Goal: Task Accomplishment & Management: Complete application form

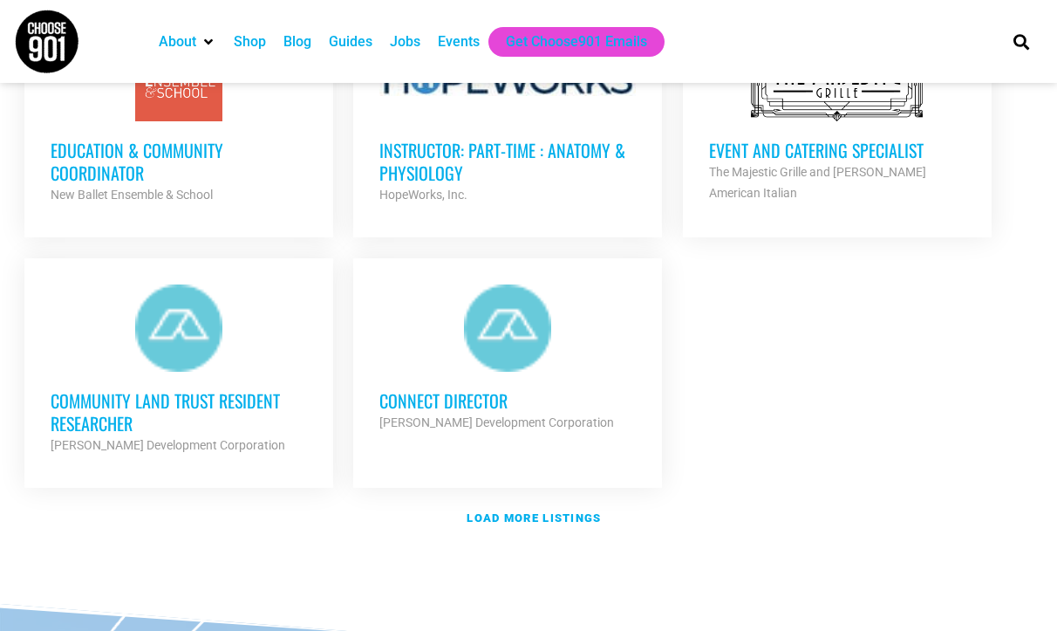
scroll to position [2055, 0]
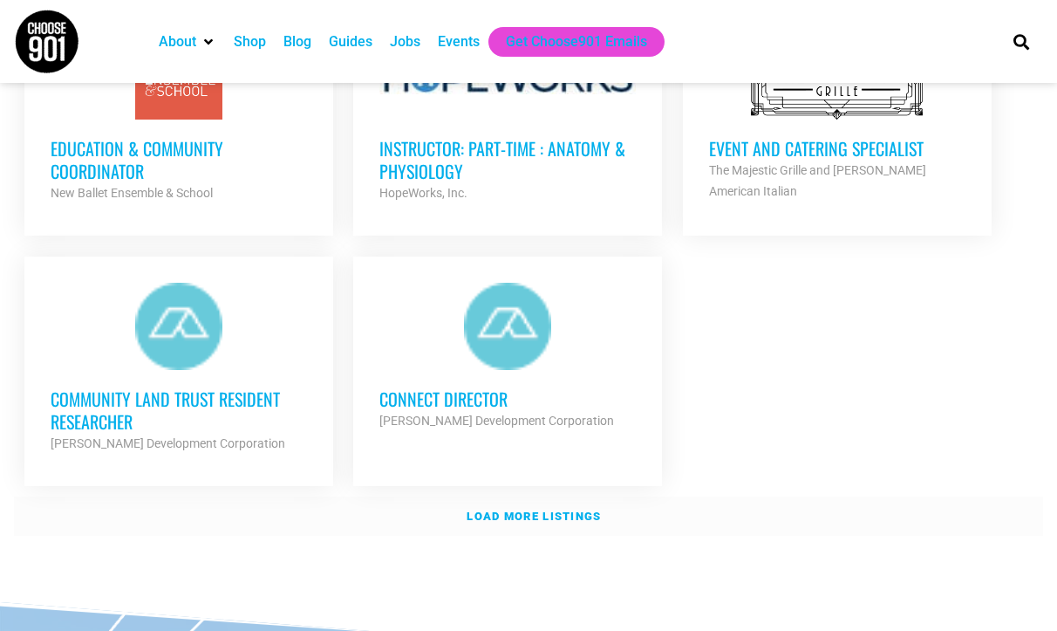
click at [518, 496] on link "Load more listings" at bounding box center [529, 516] width 1030 height 40
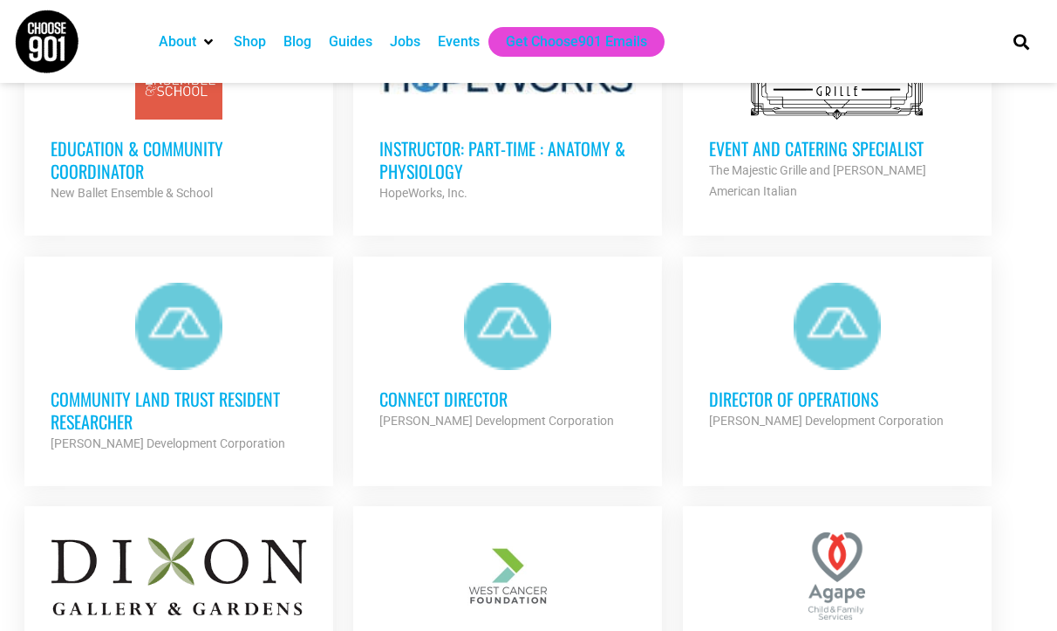
click at [151, 137] on h3 "Education & Community Coordinator" at bounding box center [179, 159] width 257 height 45
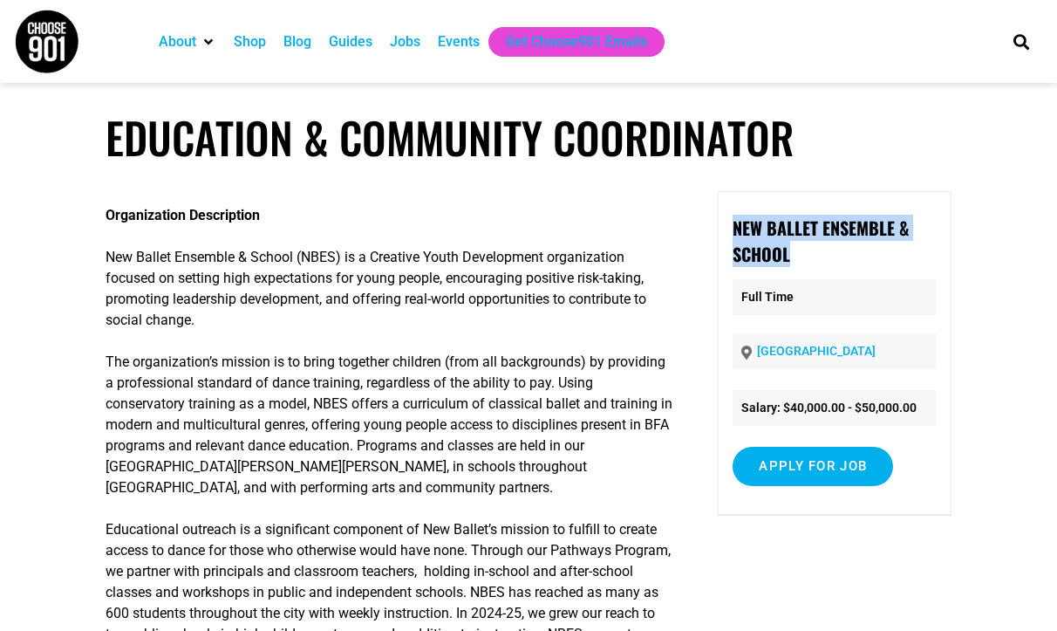
drag, startPoint x: 732, startPoint y: 229, endPoint x: 804, endPoint y: 254, distance: 76.7
click at [804, 254] on div "New Ballet Ensemble & School Full Time [GEOGRAPHIC_DATA] Salary: $40,000.00 - $…" at bounding box center [834, 353] width 233 height 324
copy strong "New Ballet Ensemble & School"
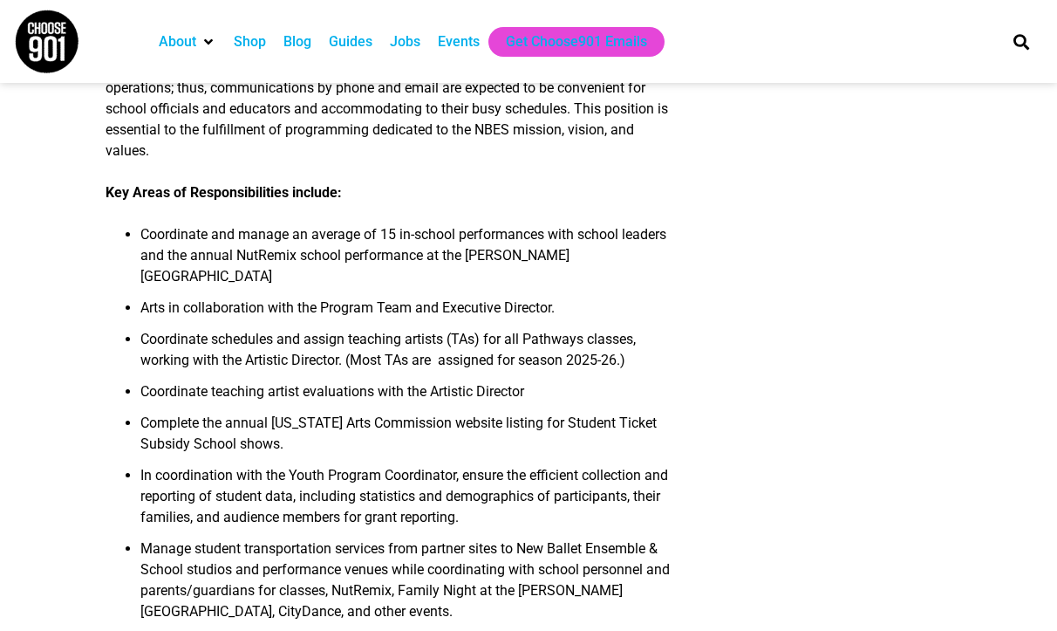
scroll to position [1037, 0]
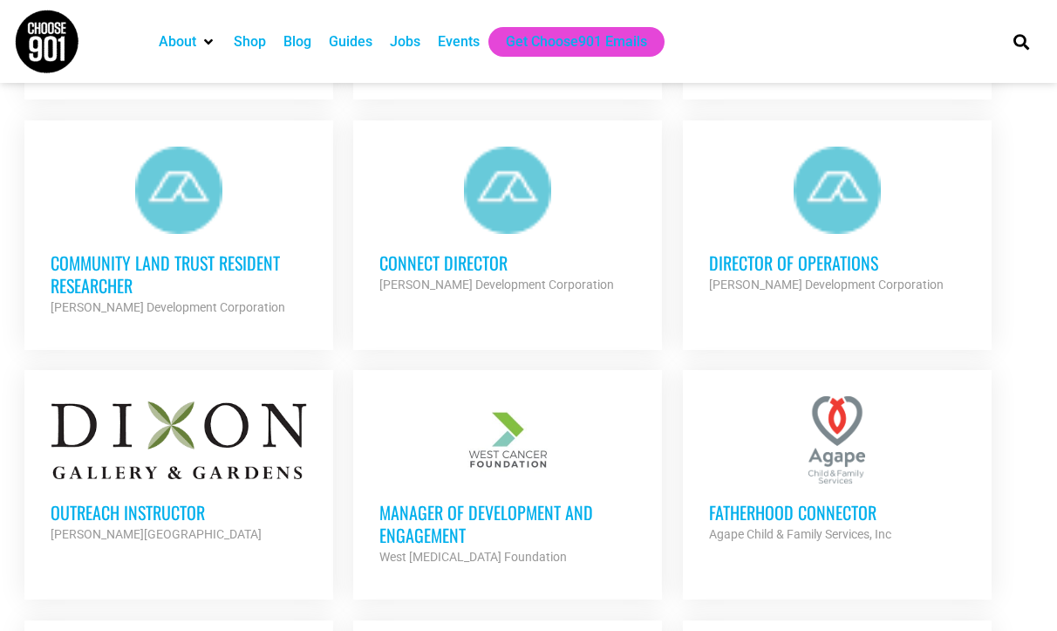
scroll to position [2528, 0]
